Goal: Navigation & Orientation: Find specific page/section

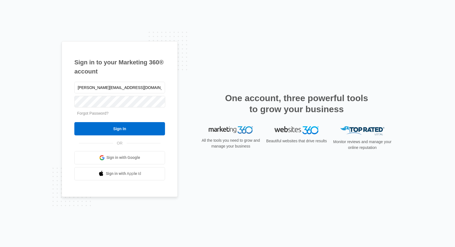
type input "Judy@swajgergroup.com"
click at [74, 122] on input "Sign In" at bounding box center [119, 128] width 91 height 13
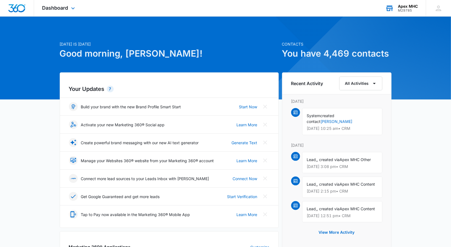
click at [409, 9] on div "M29785" at bounding box center [408, 11] width 20 height 4
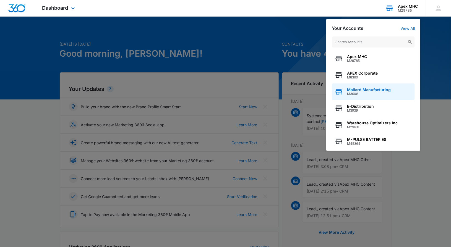
click at [374, 91] on span "Mallard Manufacturing" at bounding box center [369, 90] width 44 height 4
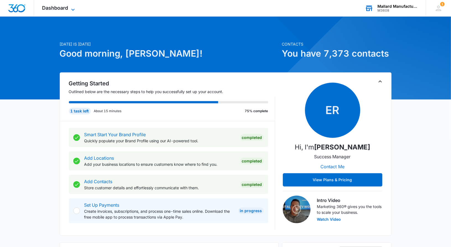
click at [64, 10] on span "Dashboard" at bounding box center [55, 8] width 26 height 6
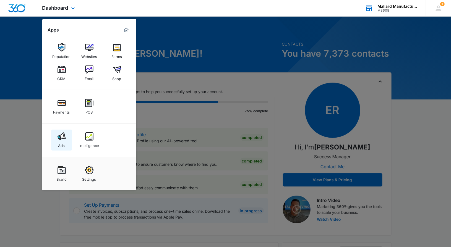
click at [63, 137] on img at bounding box center [62, 137] width 8 height 8
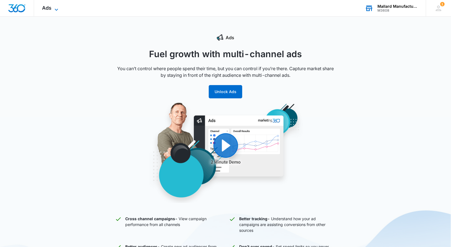
click at [55, 9] on icon at bounding box center [56, 9] width 7 height 7
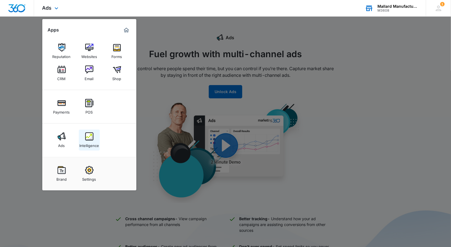
click at [88, 141] on img at bounding box center [89, 137] width 8 height 8
